Goal: Task Accomplishment & Management: Manage account settings

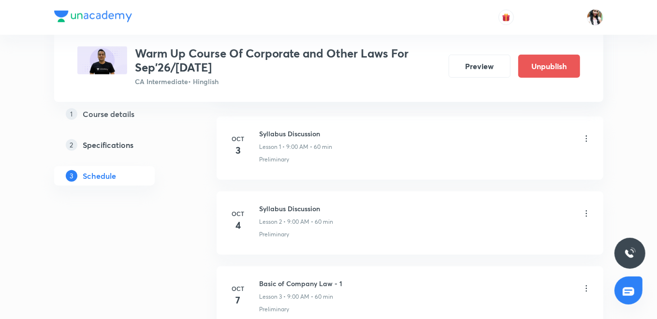
scroll to position [530, 0]
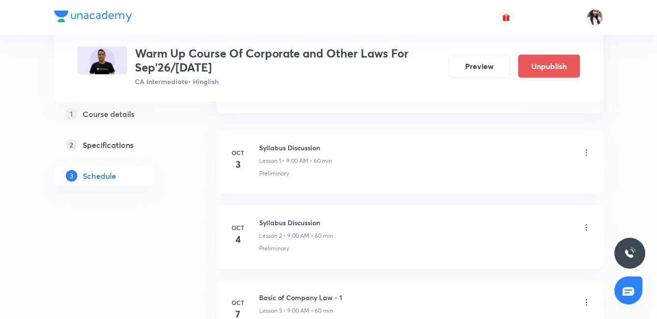
click at [585, 151] on icon at bounding box center [587, 153] width 10 height 10
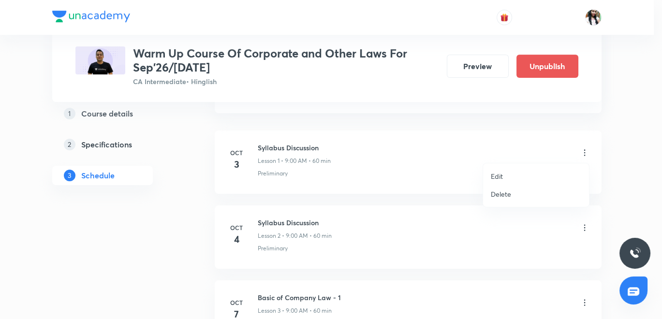
click at [499, 176] on p "Edit" at bounding box center [497, 176] width 12 height 10
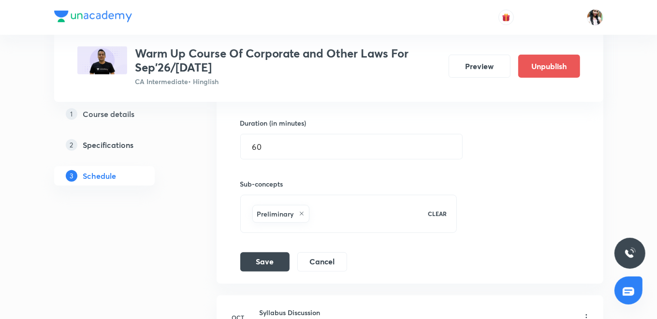
scroll to position [316, 0]
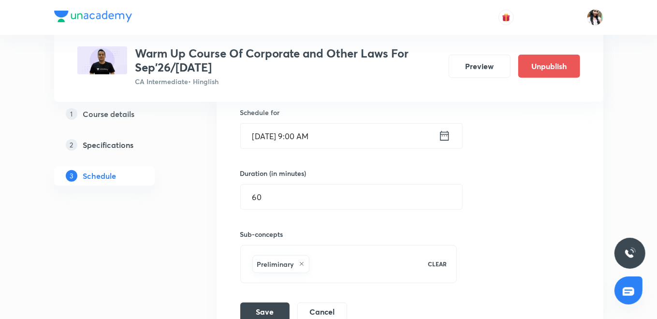
click at [447, 134] on icon at bounding box center [445, 136] width 12 height 14
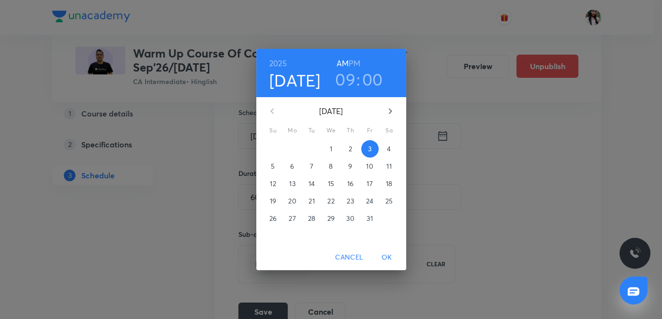
click at [387, 147] on span "4" at bounding box center [389, 149] width 17 height 10
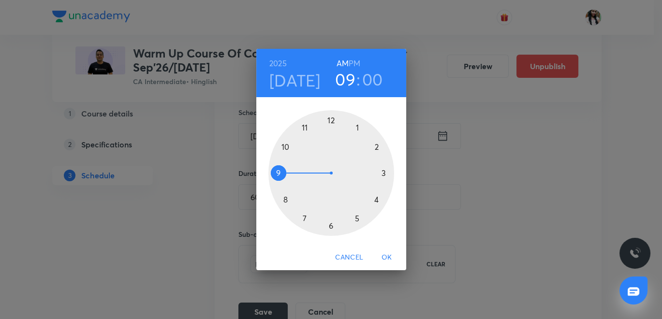
click at [355, 59] on h6 "PM" at bounding box center [355, 64] width 12 height 14
click at [331, 118] on div at bounding box center [331, 173] width 126 height 126
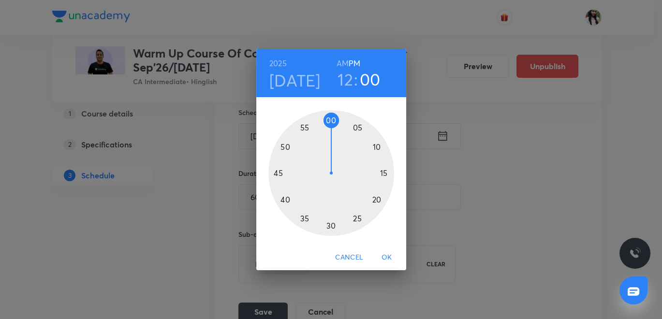
click at [331, 223] on div at bounding box center [331, 173] width 126 height 126
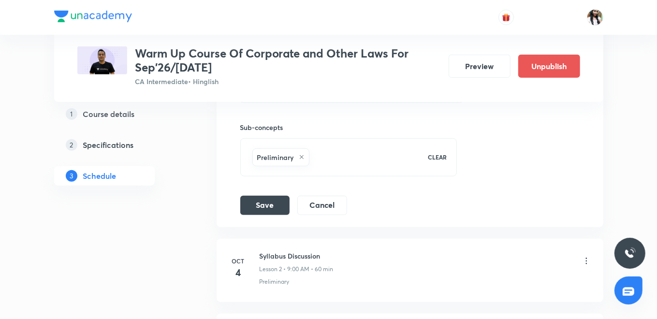
scroll to position [423, 0]
click at [274, 204] on button "Save" at bounding box center [264, 203] width 49 height 19
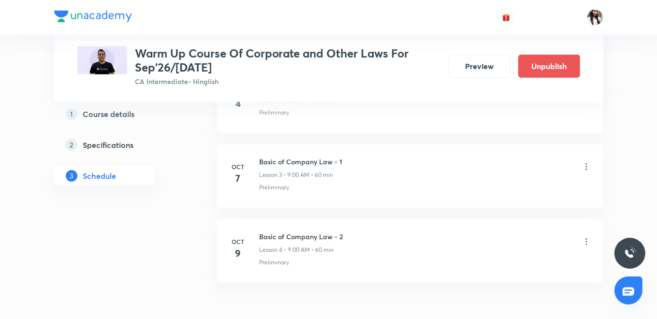
scroll to position [292, 0]
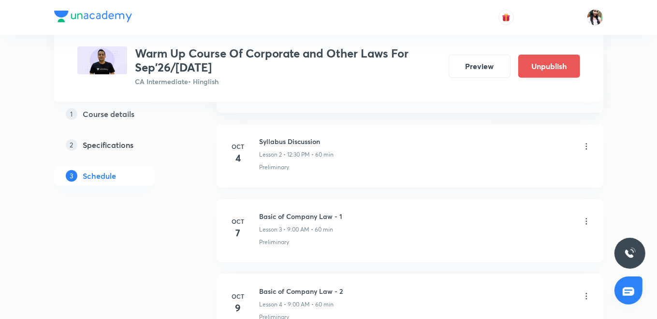
click at [587, 221] on icon at bounding box center [587, 222] width 10 height 10
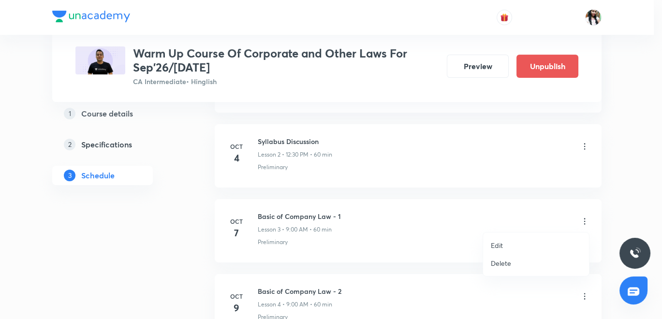
click at [495, 244] on p "Edit" at bounding box center [497, 245] width 12 height 10
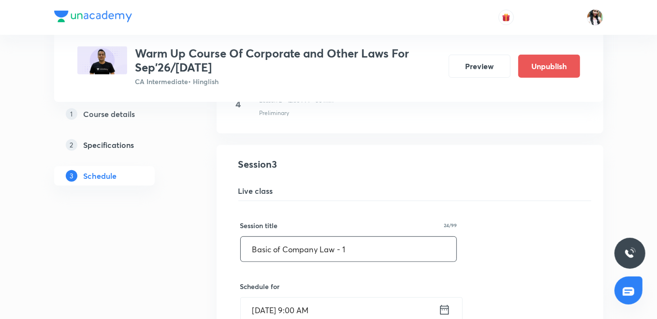
scroll to position [345, 0]
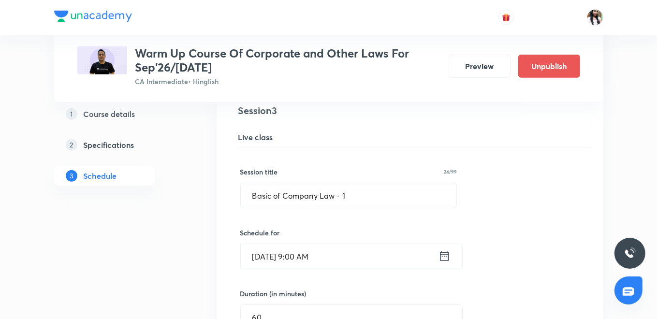
click at [443, 251] on icon at bounding box center [444, 256] width 9 height 10
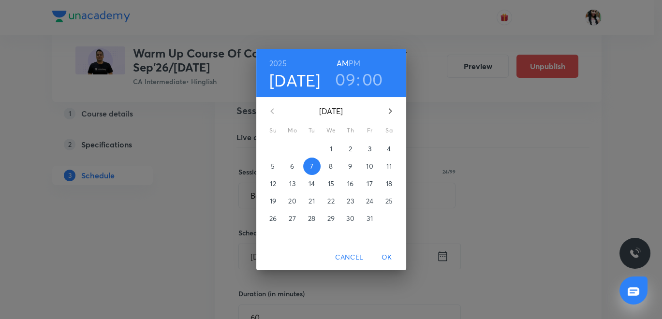
click at [356, 63] on h6 "PM" at bounding box center [355, 64] width 12 height 14
click at [345, 72] on h3 "09" at bounding box center [345, 79] width 20 height 20
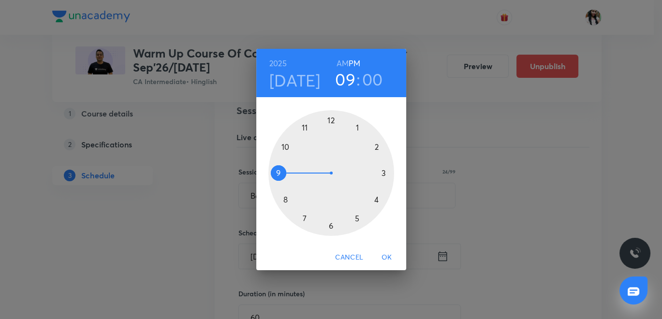
click at [330, 121] on div at bounding box center [331, 173] width 126 height 126
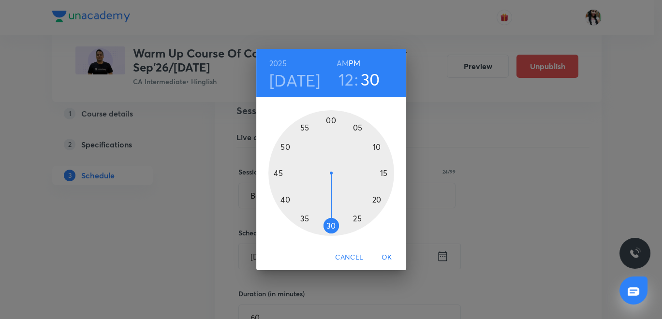
click at [332, 221] on div at bounding box center [331, 173] width 126 height 126
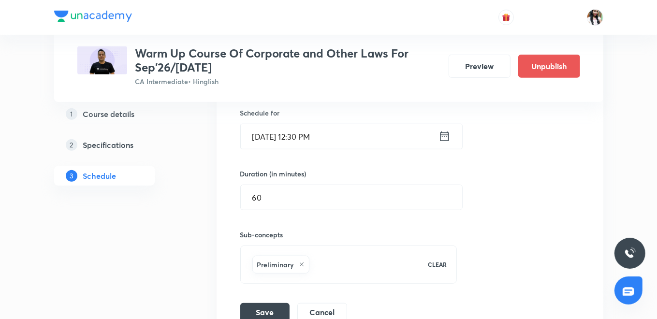
scroll to position [507, 0]
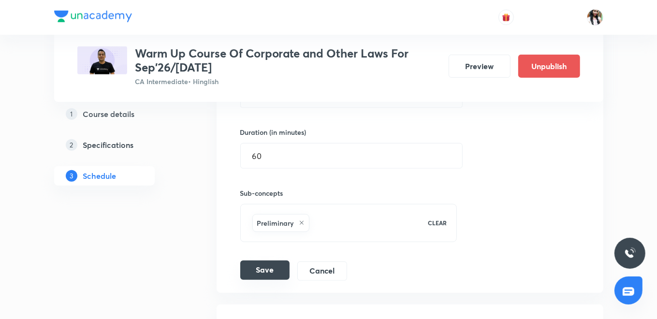
click at [271, 265] on button "Save" at bounding box center [264, 270] width 49 height 19
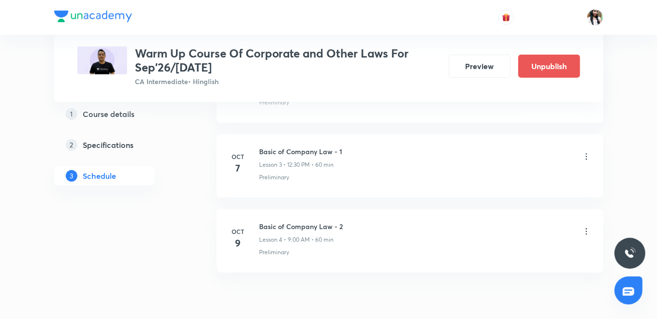
scroll to position [292, 0]
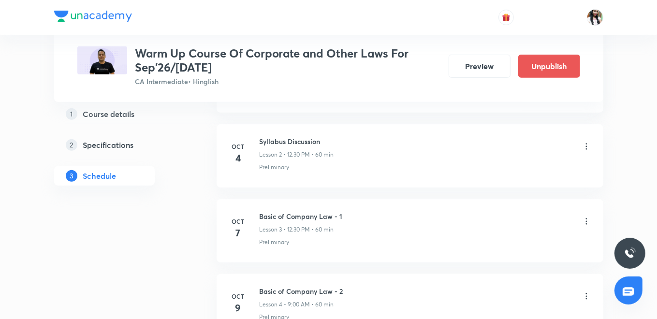
click at [585, 217] on icon at bounding box center [587, 222] width 10 height 10
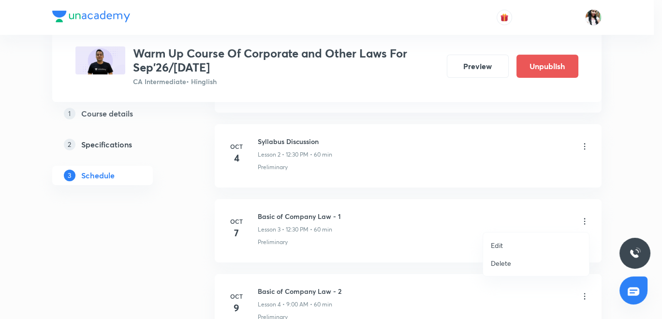
click at [498, 245] on p "Edit" at bounding box center [497, 245] width 12 height 10
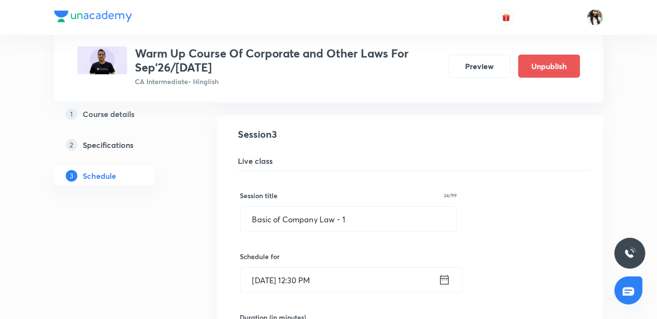
scroll to position [345, 0]
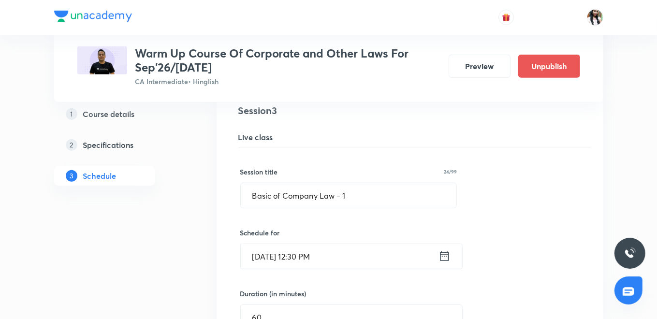
click at [450, 257] on div "[DATE] 12:30 PM ​" at bounding box center [351, 257] width 222 height 26
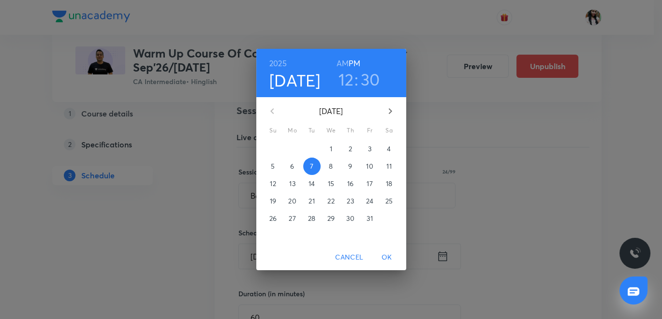
click at [386, 257] on span "OK" at bounding box center [386, 257] width 23 height 12
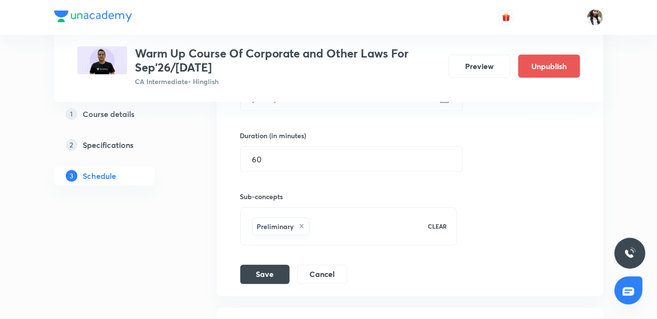
scroll to position [507, 0]
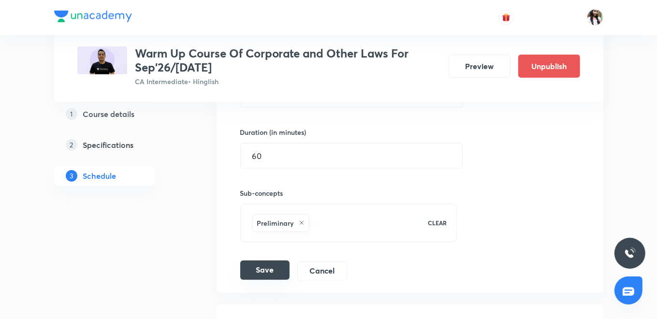
click at [278, 266] on button "Save" at bounding box center [264, 270] width 49 height 19
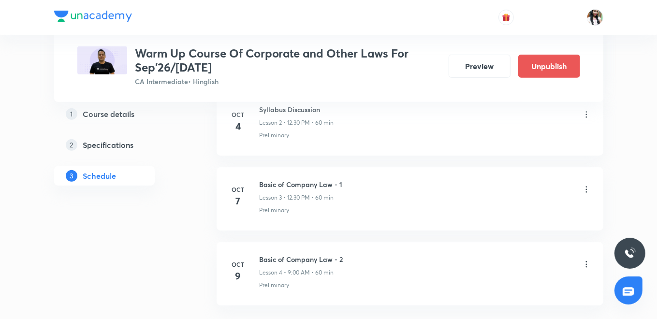
scroll to position [345, 0]
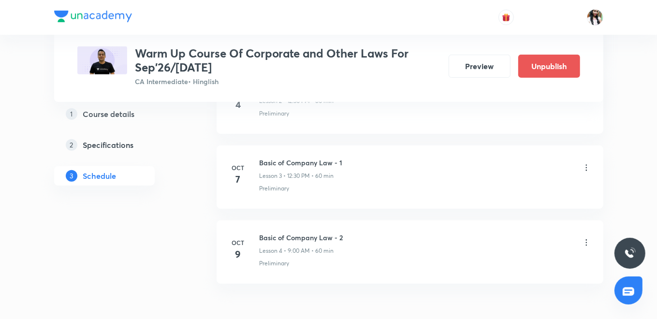
click at [586, 242] on icon at bounding box center [586, 243] width 1 height 6
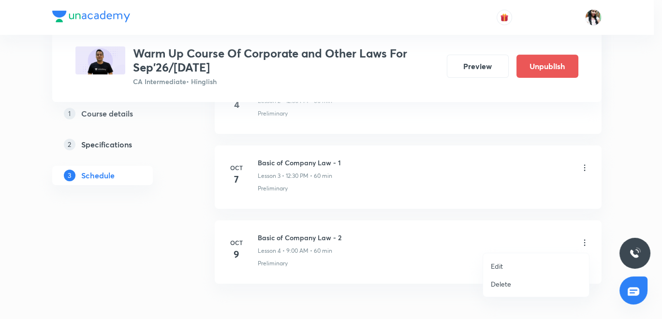
click at [501, 267] on p "Edit" at bounding box center [497, 266] width 12 height 10
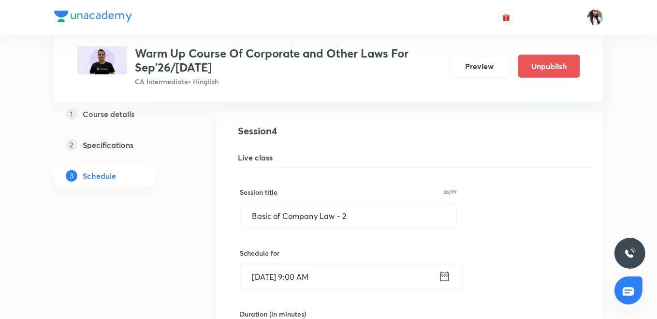
scroll to position [453, 0]
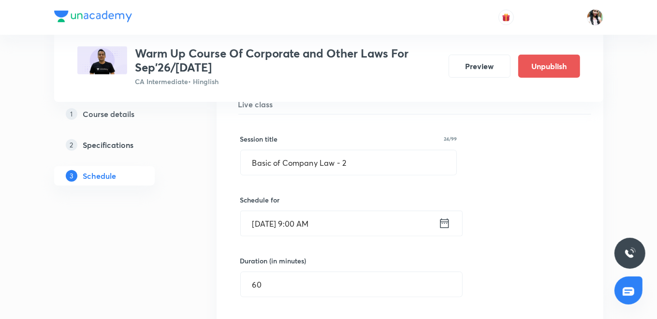
click at [441, 219] on icon at bounding box center [444, 224] width 9 height 10
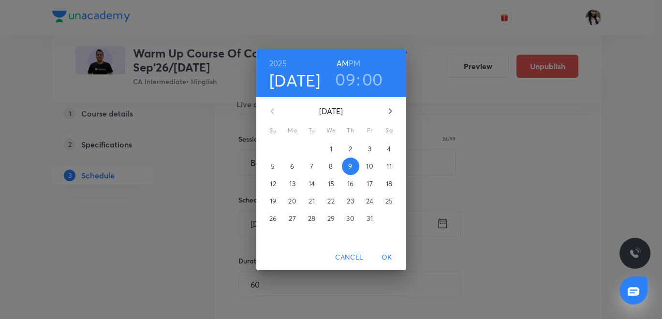
click at [353, 65] on h6 "PM" at bounding box center [355, 64] width 12 height 14
click at [345, 81] on h3 "09" at bounding box center [345, 79] width 20 height 20
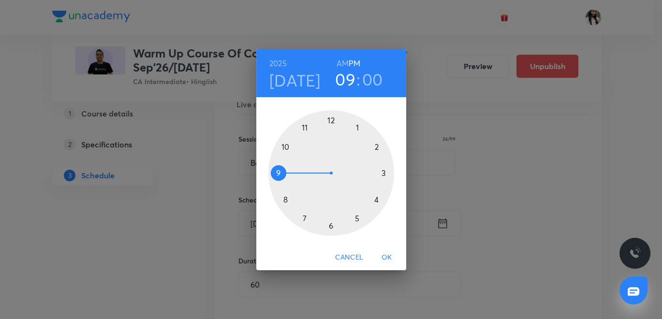
click at [329, 121] on div at bounding box center [331, 173] width 126 height 126
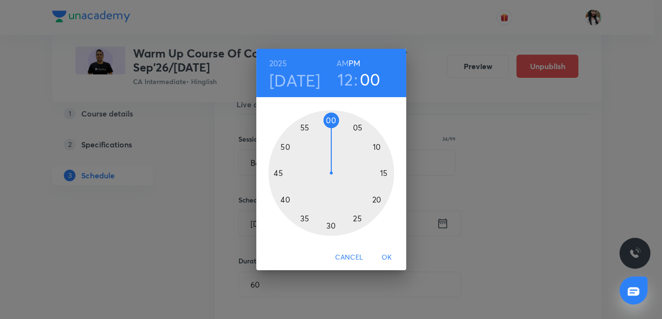
click at [331, 226] on div at bounding box center [331, 173] width 126 height 126
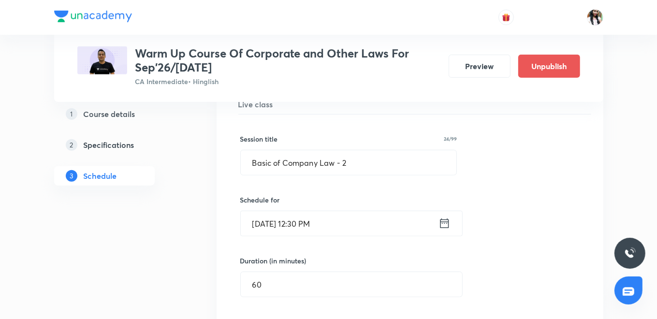
scroll to position [560, 0]
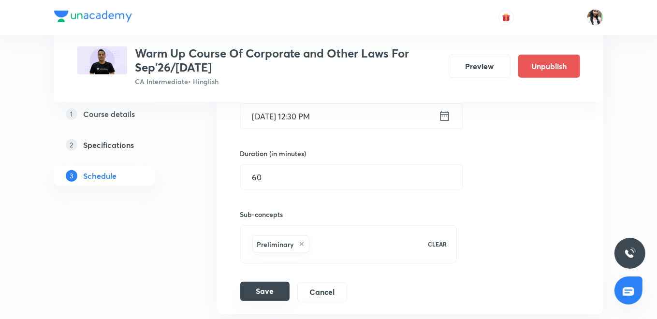
click at [269, 291] on button "Save" at bounding box center [264, 291] width 49 height 19
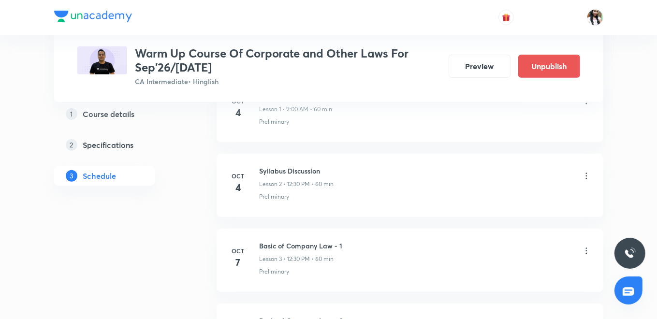
scroll to position [238, 0]
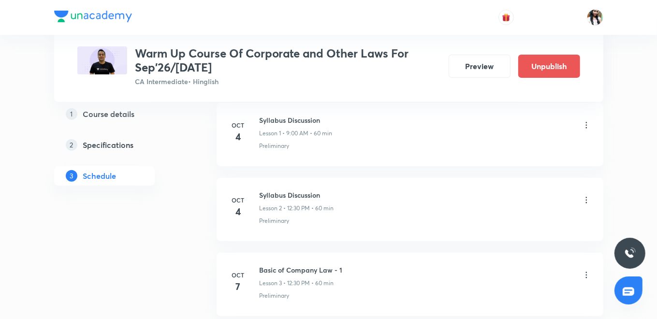
click at [585, 124] on icon at bounding box center [587, 125] width 10 height 10
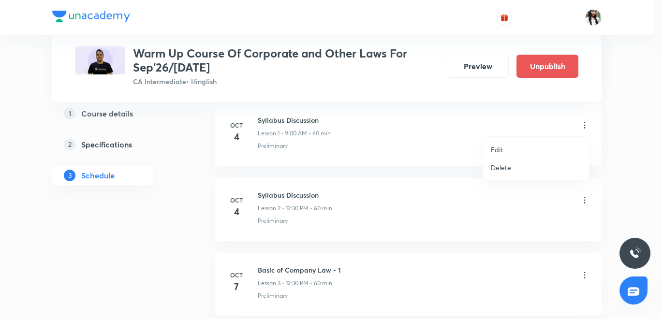
click at [497, 164] on p "Delete" at bounding box center [501, 167] width 20 height 10
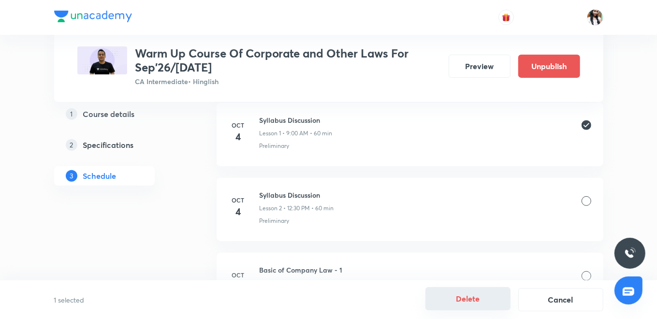
click at [474, 307] on button "Delete" at bounding box center [468, 298] width 85 height 23
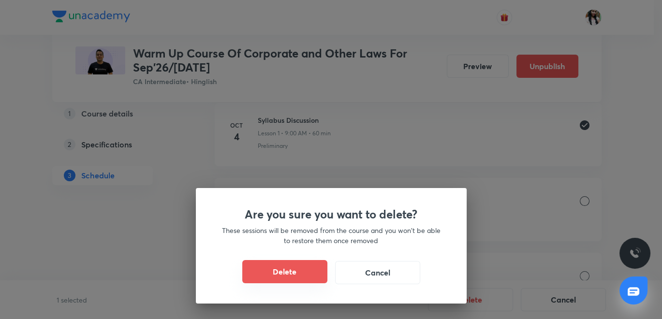
click at [279, 264] on button "Delete" at bounding box center [284, 271] width 85 height 23
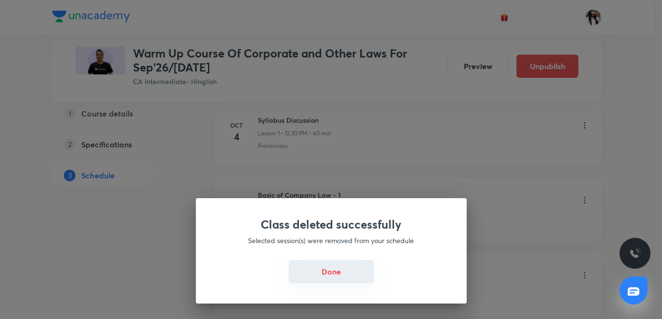
click at [330, 275] on button "Done" at bounding box center [331, 271] width 85 height 23
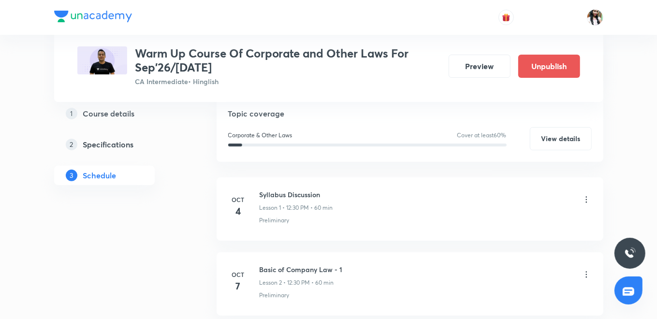
scroll to position [2, 0]
